Goal: Information Seeking & Learning: Check status

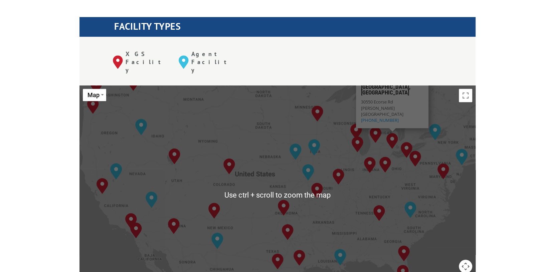
scroll to position [300, 0]
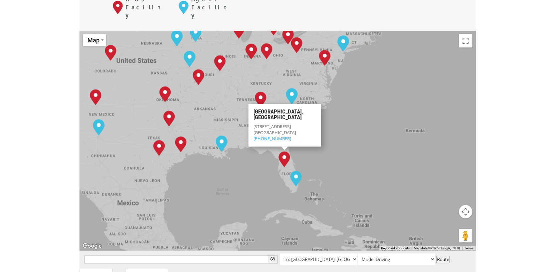
drag, startPoint x: 404, startPoint y: 188, endPoint x: 283, endPoint y: 122, distance: 137.5
click at [283, 151] on img "Lakeland, FL" at bounding box center [284, 159] width 12 height 16
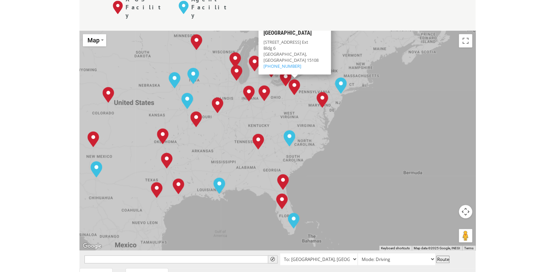
click at [327, 159] on div "Albuquerque, NM Baltimore, MD Boise, ID Charlotte, NC Chicago, IL Chino, CA Cle…" at bounding box center [277, 141] width 396 height 220
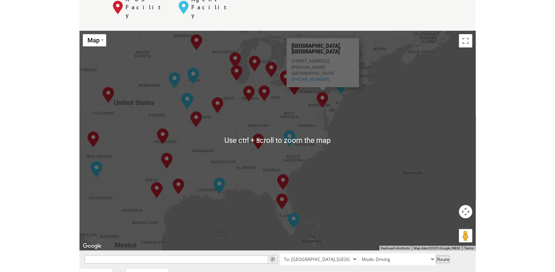
click at [329, 166] on div "Albuquerque, NM Baltimore, MD Boise, ID Charlotte, NC Chicago, IL Chino, CA Cle…" at bounding box center [277, 141] width 396 height 220
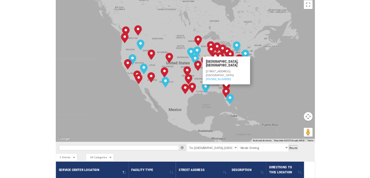
scroll to position [334, 0]
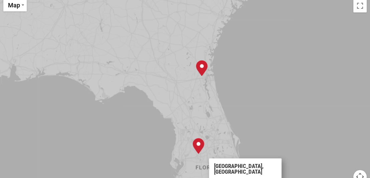
drag, startPoint x: 327, startPoint y: 63, endPoint x: 223, endPoint y: 96, distance: 109.2
click at [287, 107] on div "Albuquerque, NM Baltimore, MD Boise, ID Charlotte, NC Chicago, IL Chino, CA Cle…" at bounding box center [185, 106] width 370 height 220
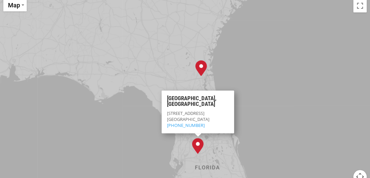
click at [202, 138] on img "Lakeland, FL" at bounding box center [198, 146] width 12 height 16
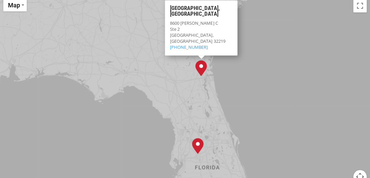
click at [201, 60] on img "Jacksonville, FL" at bounding box center [201, 68] width 12 height 16
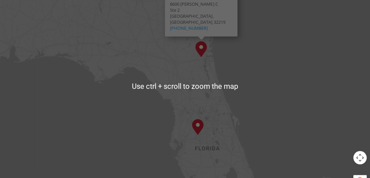
scroll to position [356, 0]
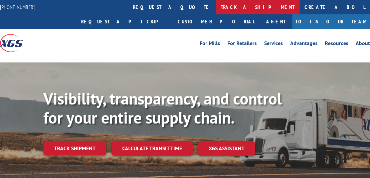
click at [216, 8] on link "track a shipment" at bounding box center [258, 7] width 84 height 14
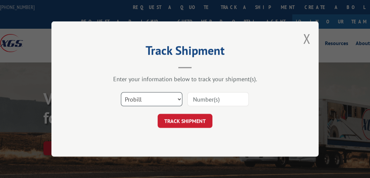
click at [179, 98] on select "Select category... Probill BOL PO" at bounding box center [151, 99] width 61 height 14
select select "bol"
click at [121, 92] on select "Select category... Probill BOL PO" at bounding box center [151, 99] width 61 height 14
click at [199, 102] on input at bounding box center [217, 99] width 61 height 14
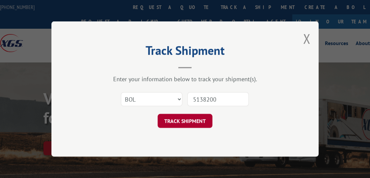
type input "5138200"
click at [193, 119] on button "TRACK SHIPMENT" at bounding box center [185, 121] width 55 height 14
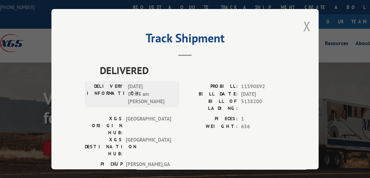
click at [307, 24] on button "Close modal" at bounding box center [306, 26] width 7 height 18
